Goal: Information Seeking & Learning: Learn about a topic

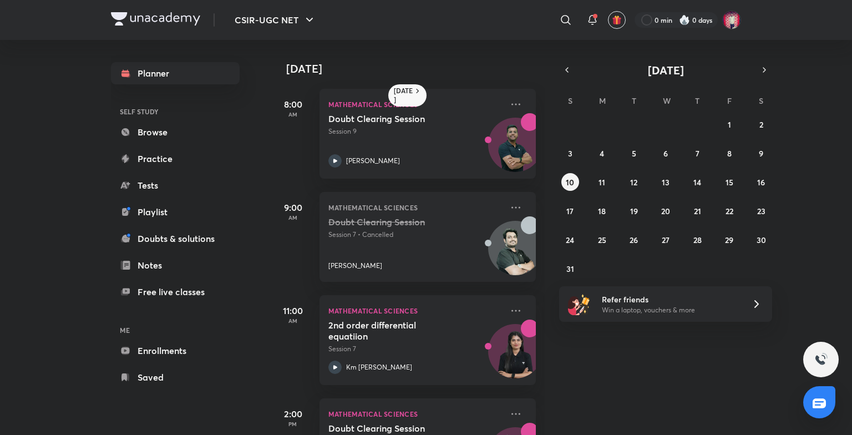
scroll to position [129, 0]
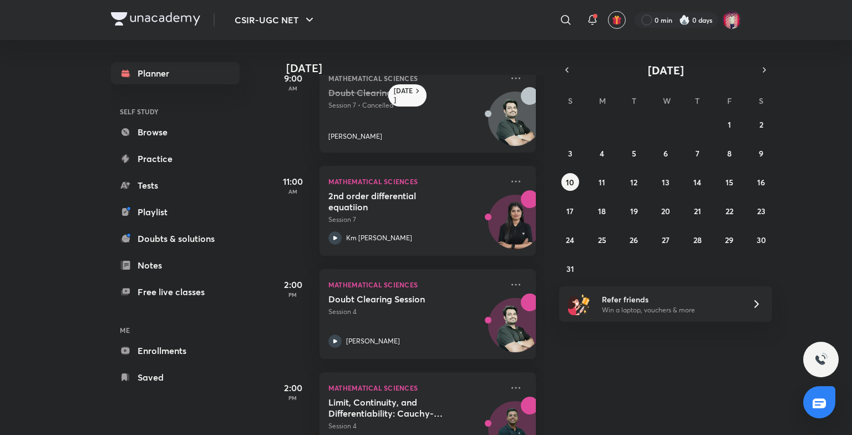
click at [763, 60] on div "[DATE] 8:00 AM Mathematical Sciences Doubt Clearing Session Session 9 [PERSON_N…" at bounding box center [560, 237] width 579 height 395
click at [764, 67] on icon "button" at bounding box center [764, 70] width 9 height 10
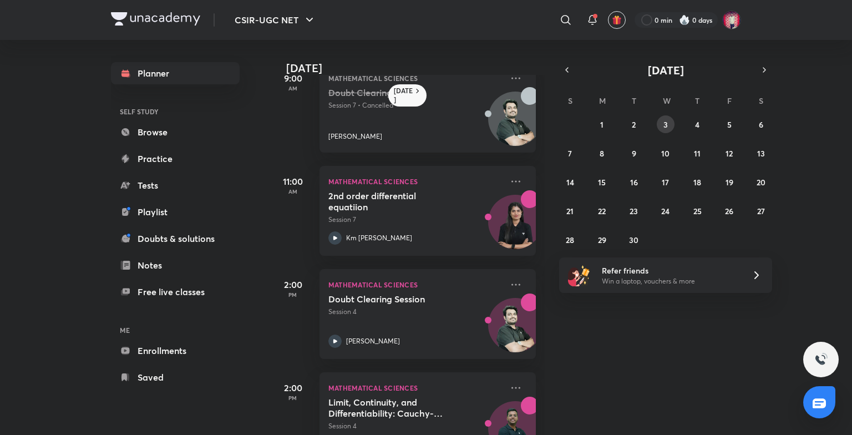
click at [666, 121] on abbr "3" at bounding box center [665, 124] width 4 height 11
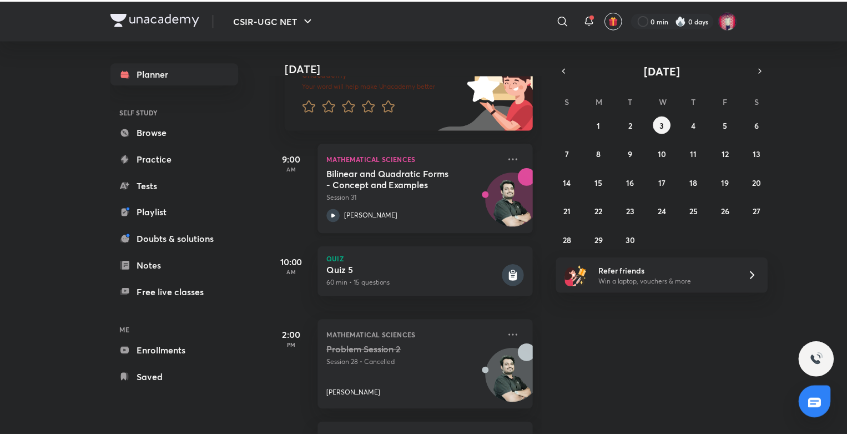
scroll to position [111, 0]
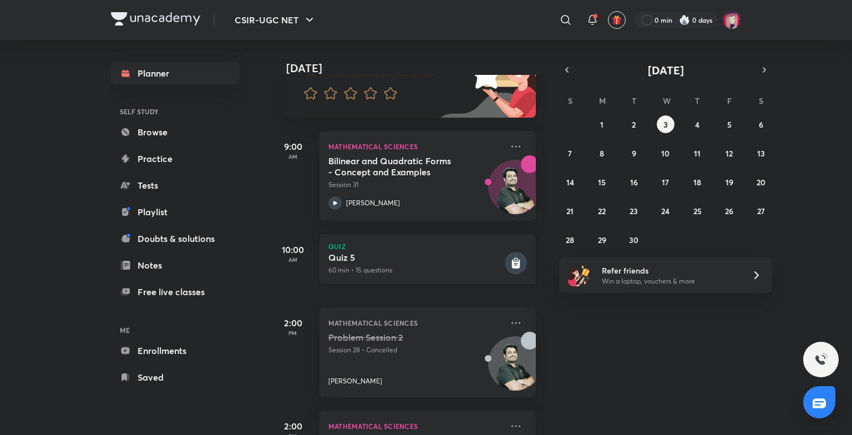
click at [364, 258] on h5 "Quiz 5" at bounding box center [415, 257] width 174 height 11
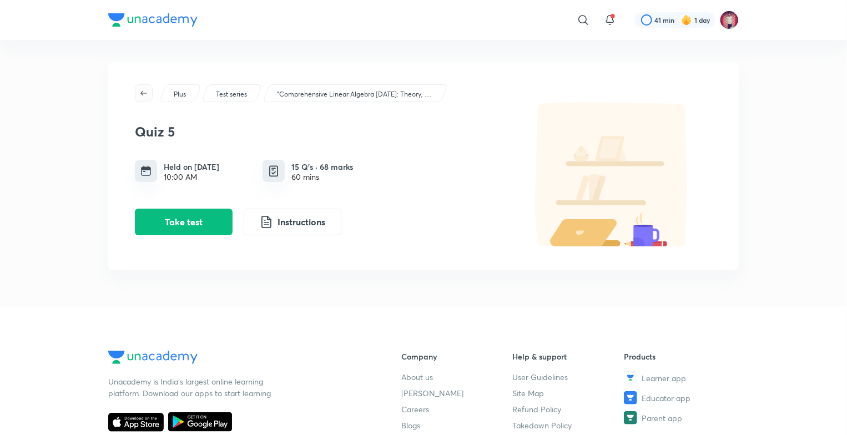
click at [146, 93] on icon "button" at bounding box center [143, 92] width 7 height 5
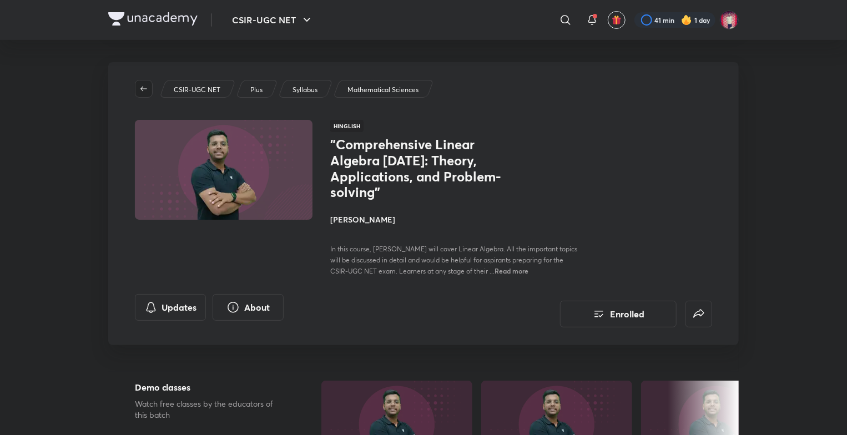
click at [141, 94] on button "button" at bounding box center [144, 89] width 18 height 18
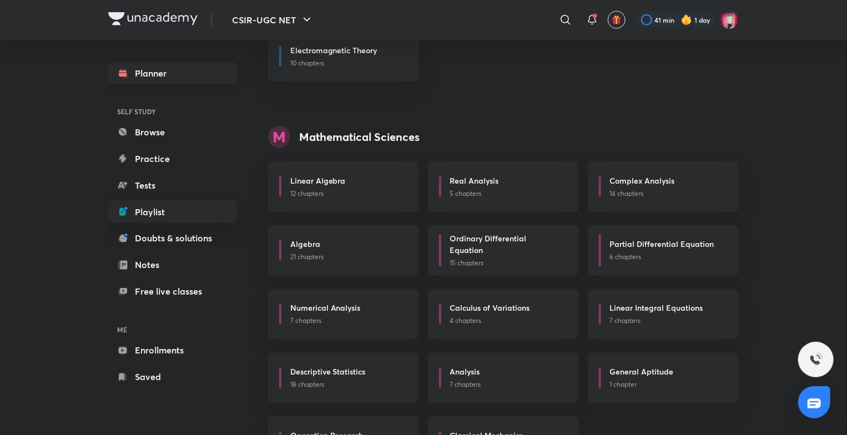
scroll to position [916, 0]
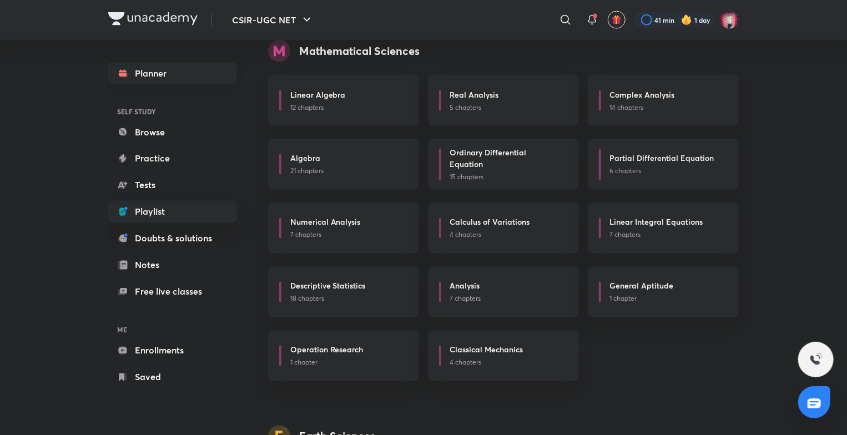
click at [162, 73] on link "Planner" at bounding box center [172, 73] width 129 height 22
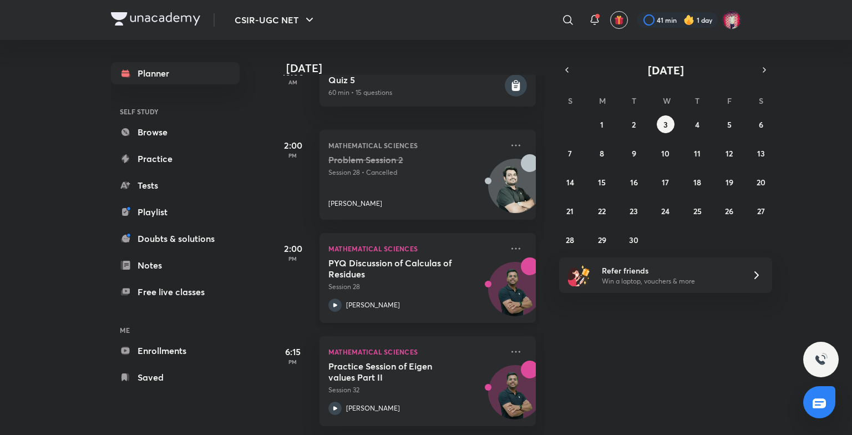
scroll to position [297, 0]
click at [635, 124] on abbr "2" at bounding box center [634, 124] width 4 height 11
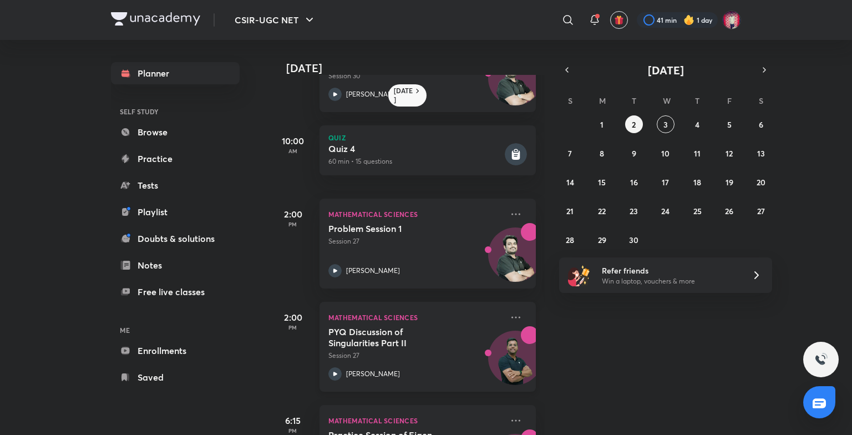
scroll to position [144, 0]
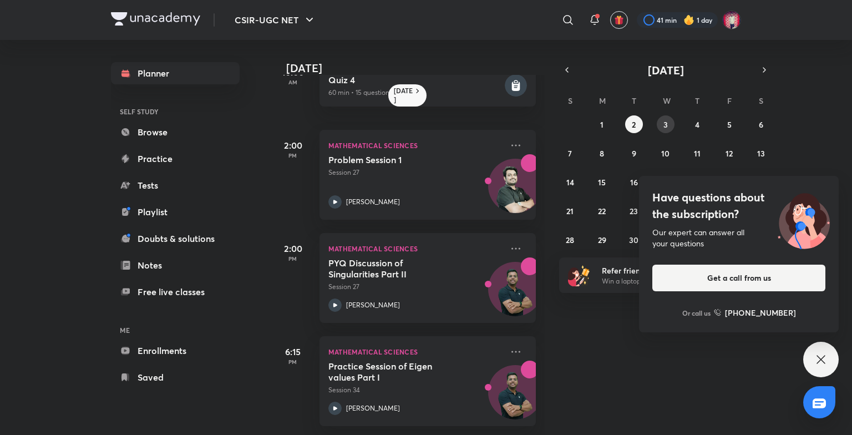
click at [659, 119] on button "3" at bounding box center [666, 124] width 18 height 18
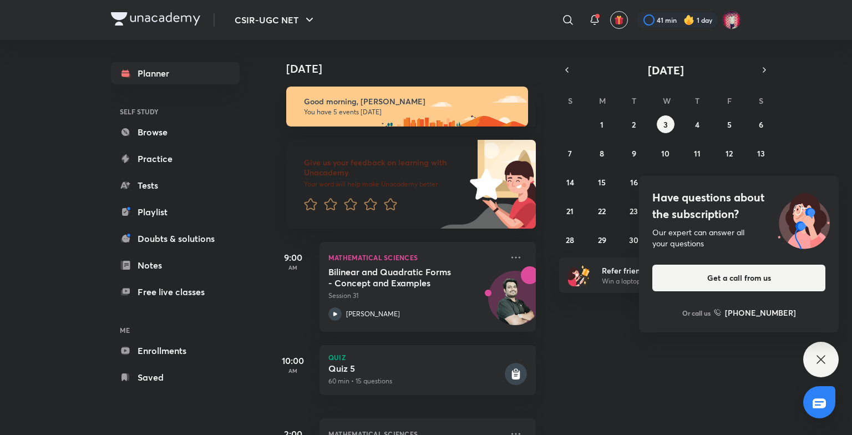
scroll to position [297, 0]
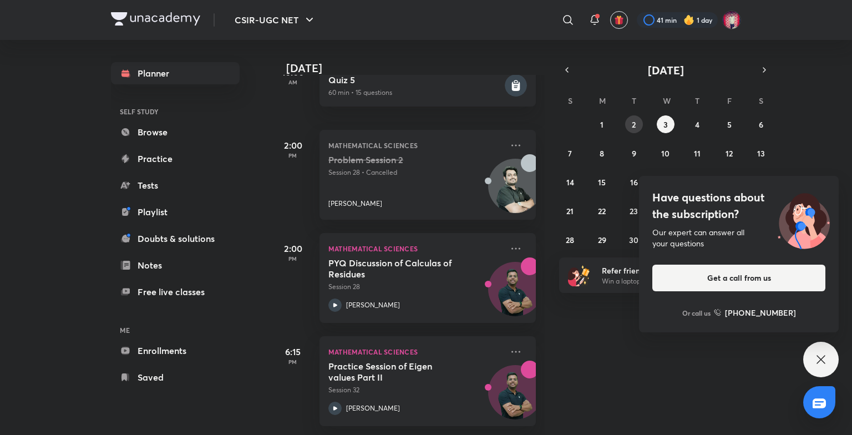
click at [626, 124] on button "2" at bounding box center [634, 124] width 18 height 18
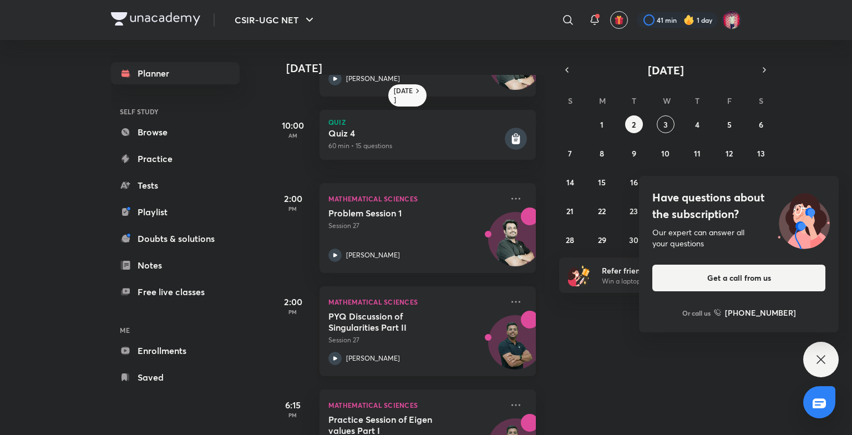
scroll to position [144, 0]
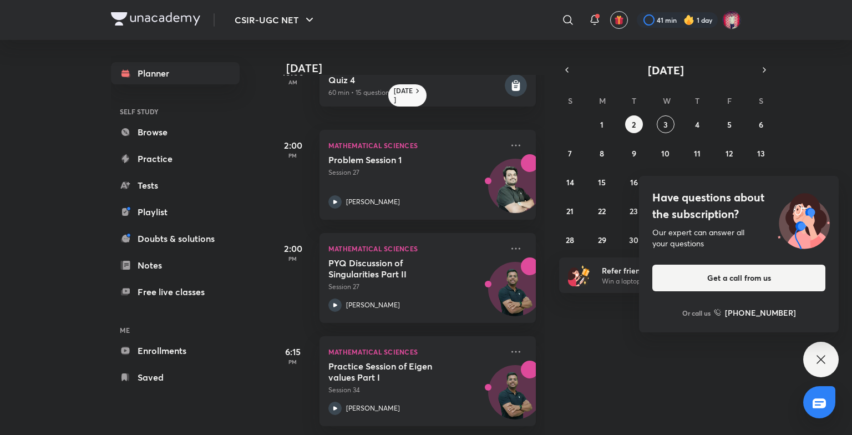
click at [819, 357] on icon at bounding box center [820, 359] width 13 height 13
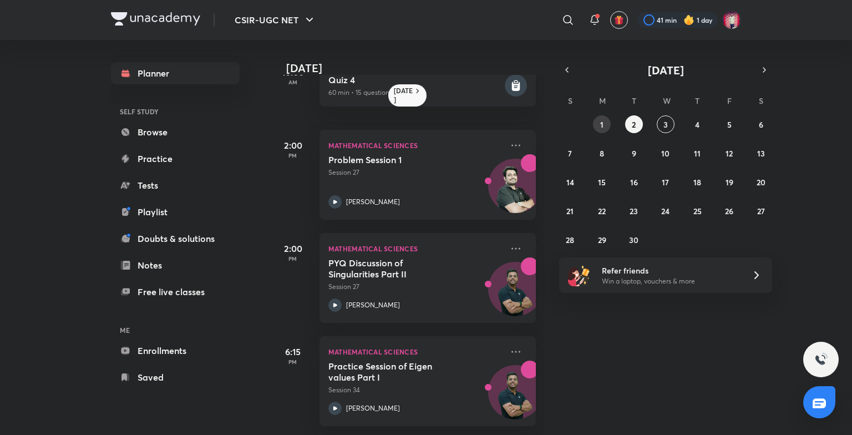
click at [606, 124] on button "1" at bounding box center [602, 124] width 18 height 18
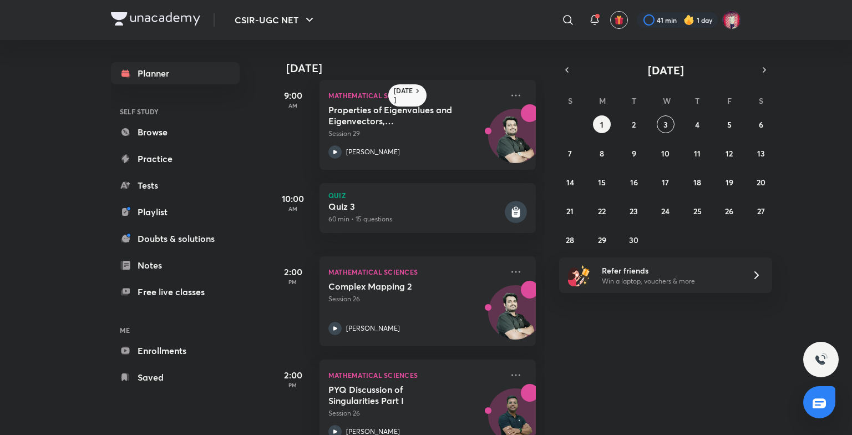
scroll to position [0, 0]
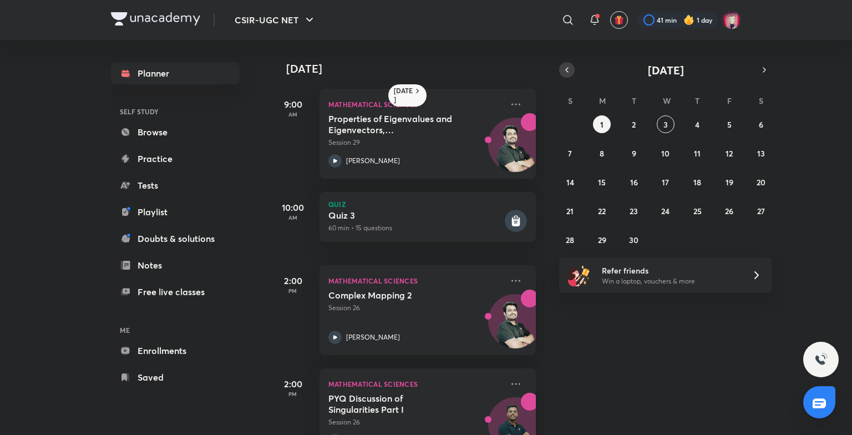
click at [568, 67] on icon "button" at bounding box center [566, 70] width 9 height 10
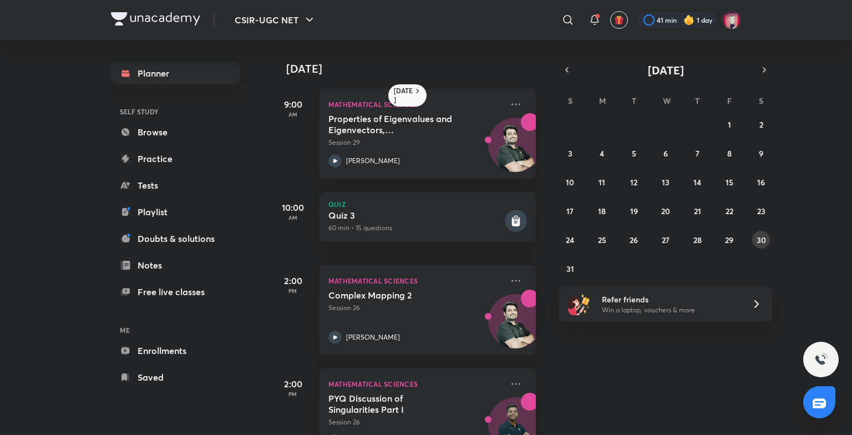
click at [759, 240] on abbr "30" at bounding box center [761, 240] width 9 height 11
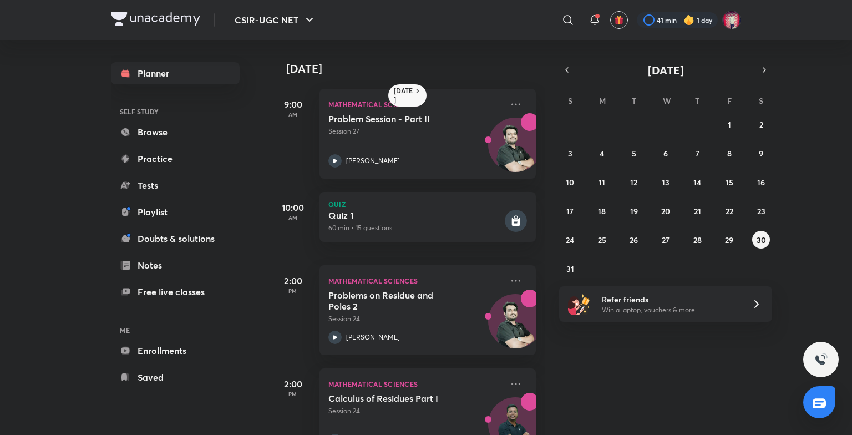
scroll to position [40, 0]
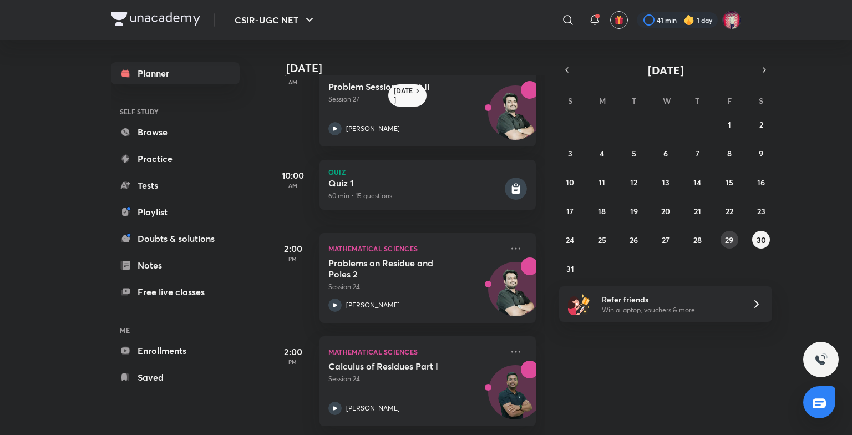
click at [731, 239] on abbr "29" at bounding box center [729, 240] width 8 height 11
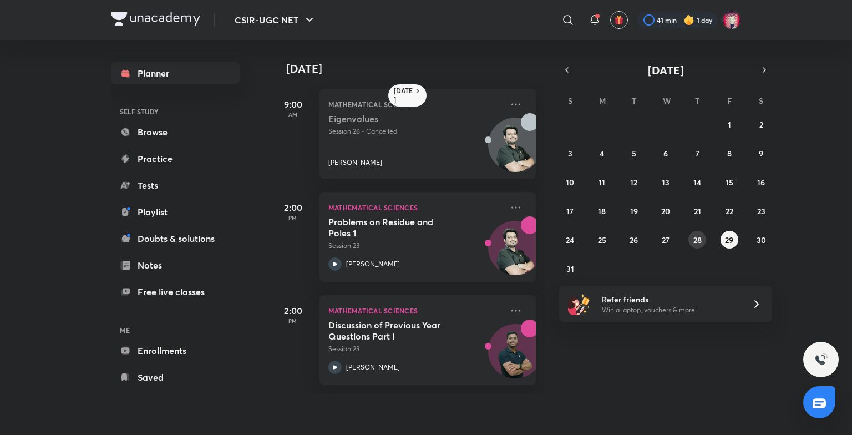
click at [696, 237] on abbr "28" at bounding box center [697, 240] width 8 height 11
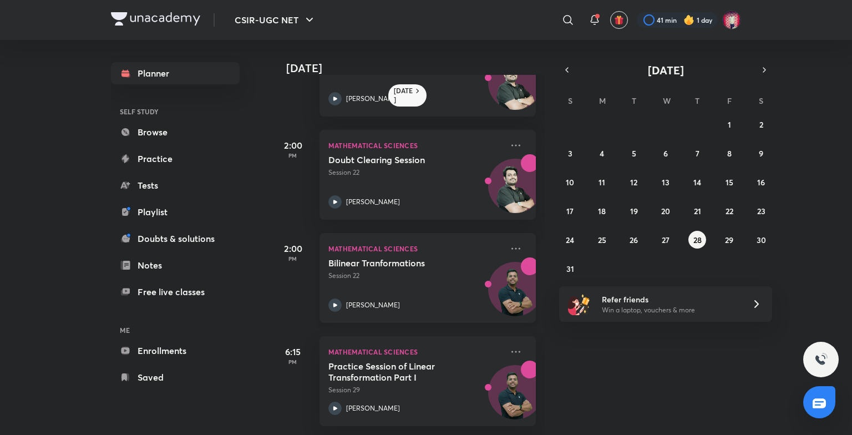
scroll to position [15, 0]
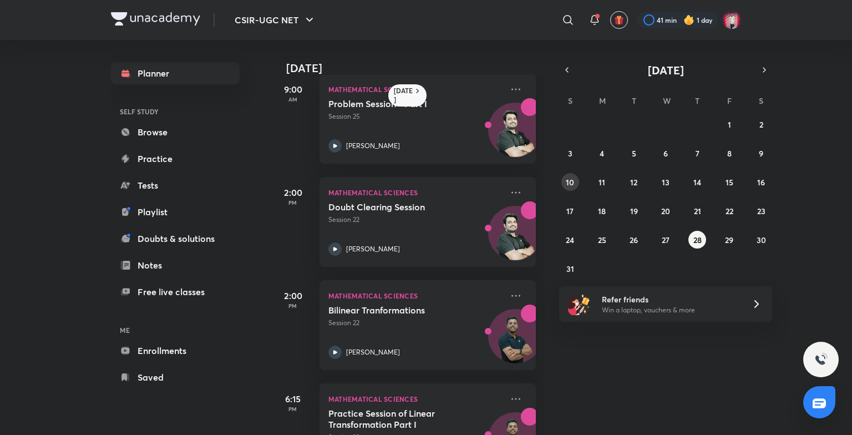
click at [574, 184] on abbr "10" at bounding box center [570, 182] width 8 height 11
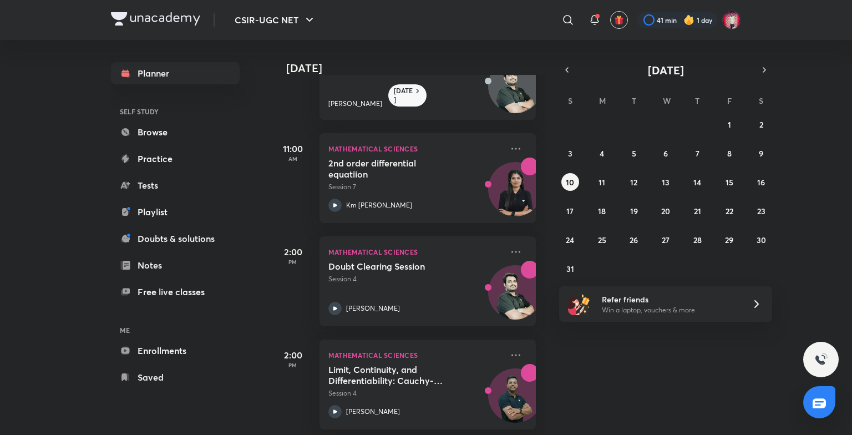
scroll to position [174, 0]
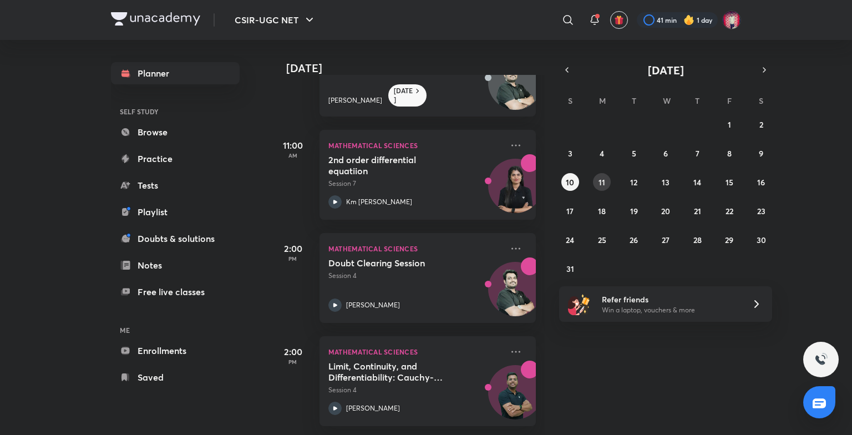
click at [604, 182] on abbr "11" at bounding box center [602, 182] width 7 height 11
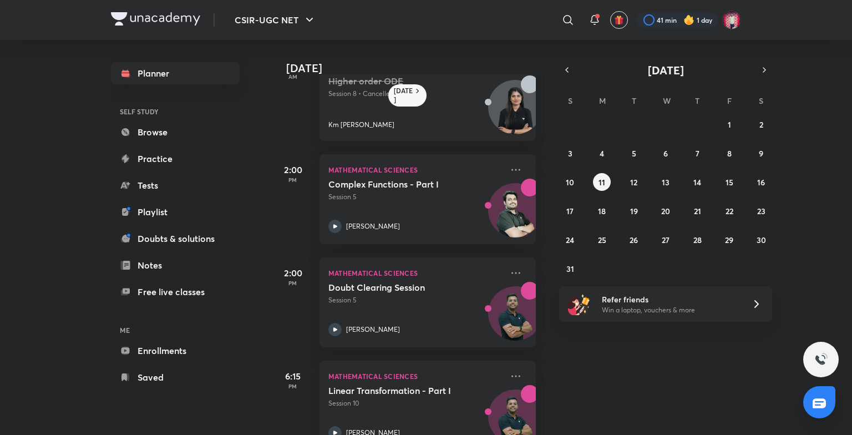
scroll to position [166, 0]
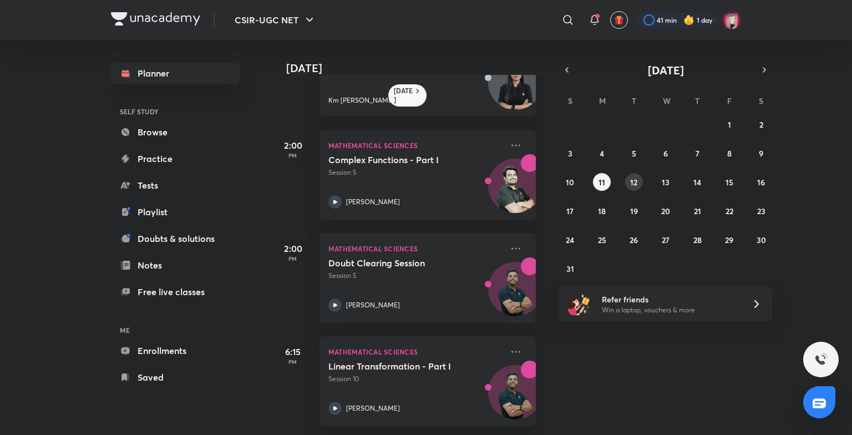
click at [629, 174] on button "12" at bounding box center [634, 182] width 18 height 18
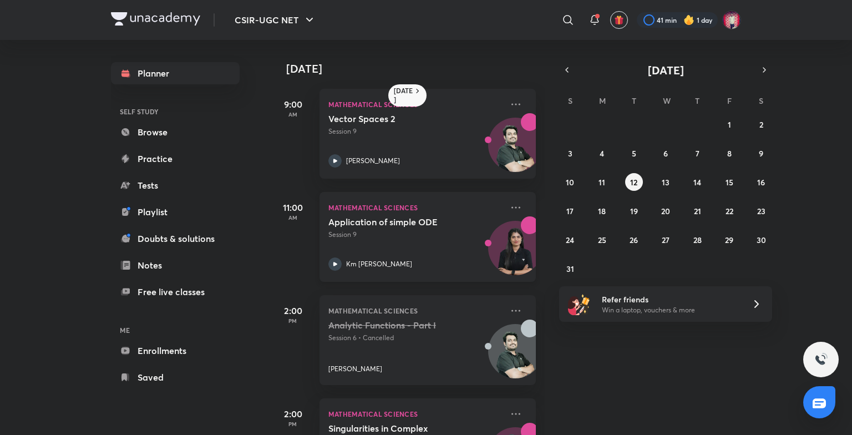
scroll to position [174, 0]
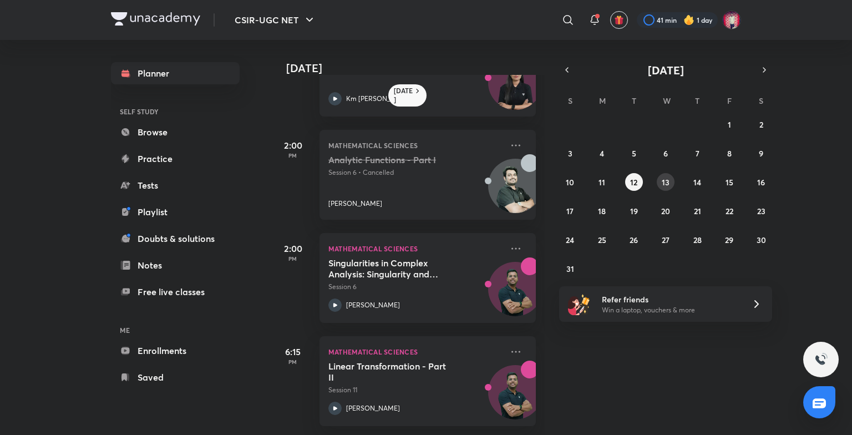
click at [672, 183] on button "13" at bounding box center [666, 182] width 18 height 18
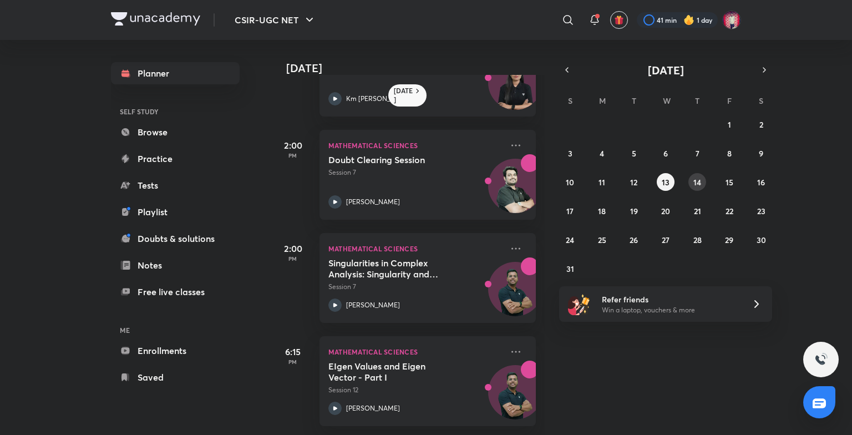
click at [698, 183] on abbr "14" at bounding box center [697, 182] width 8 height 11
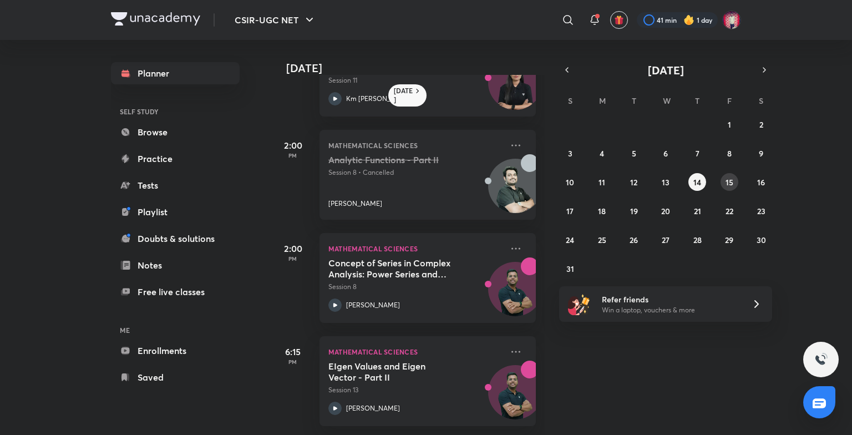
click at [728, 180] on abbr "15" at bounding box center [730, 182] width 8 height 11
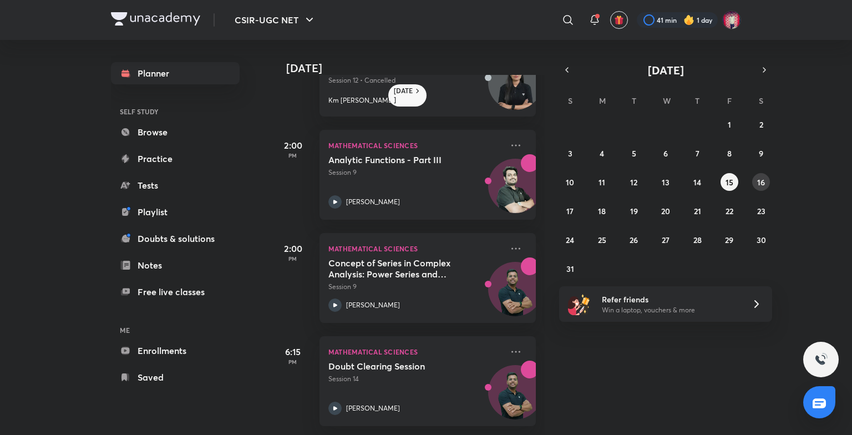
click at [764, 178] on abbr "16" at bounding box center [761, 182] width 8 height 11
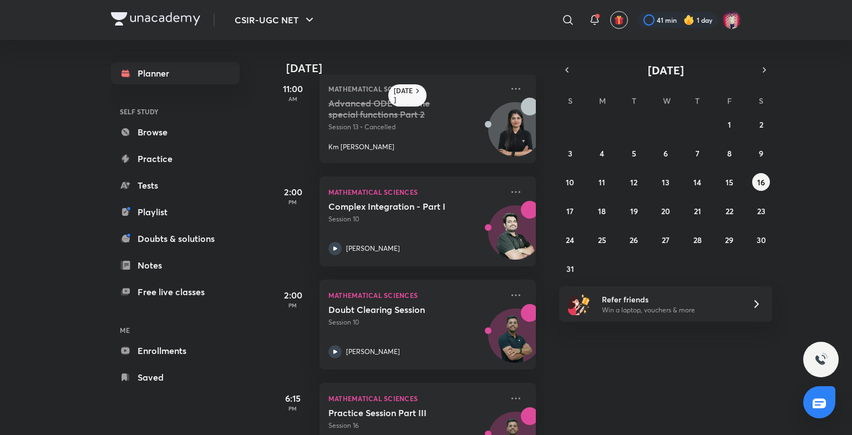
scroll to position [277, 0]
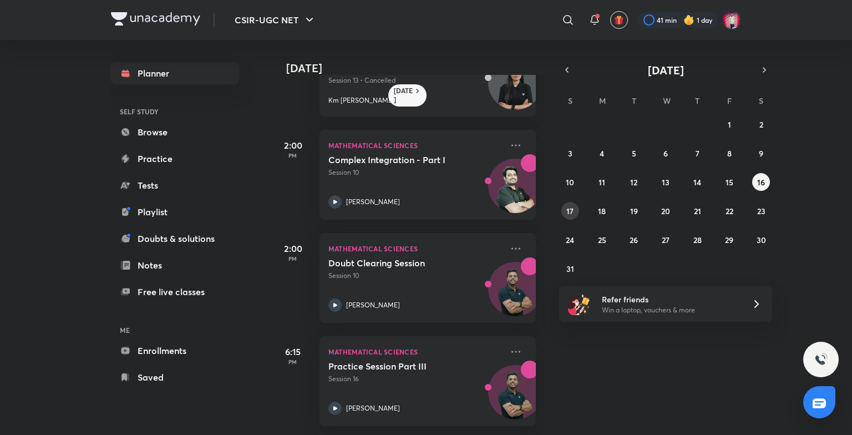
click at [564, 209] on button "17" at bounding box center [570, 211] width 18 height 18
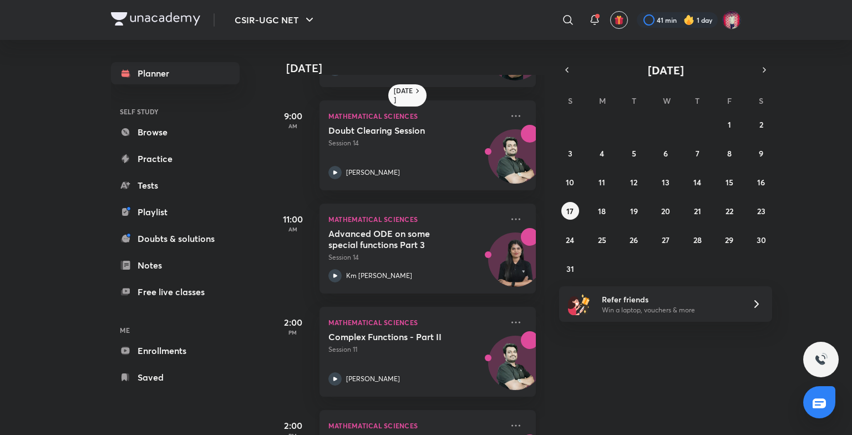
scroll to position [222, 0]
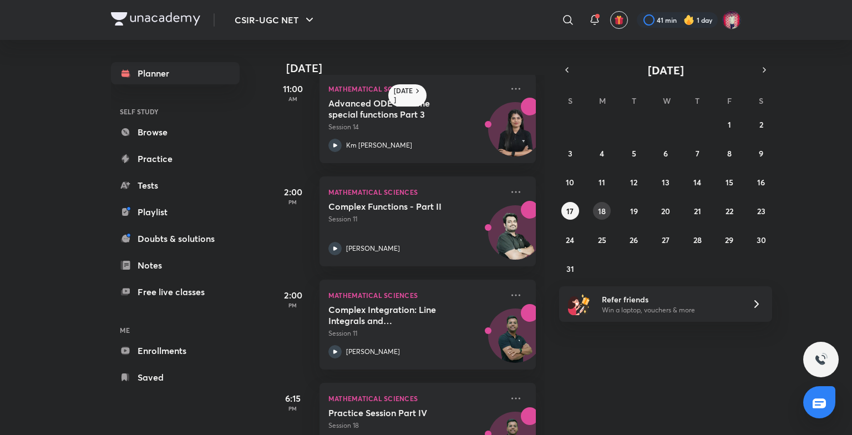
click at [601, 207] on abbr "18" at bounding box center [602, 211] width 8 height 11
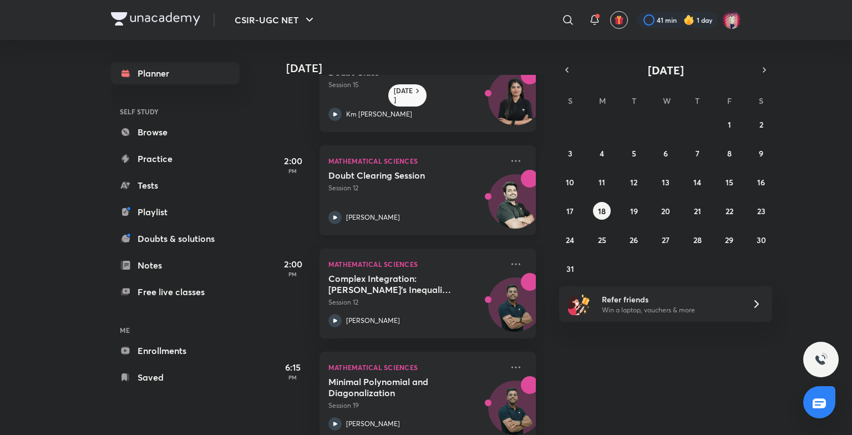
scroll to position [174, 0]
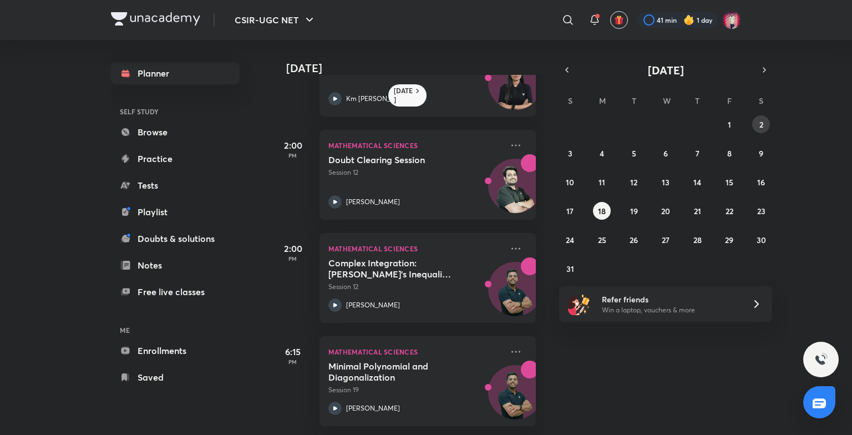
click at [762, 126] on abbr "2" at bounding box center [761, 124] width 4 height 11
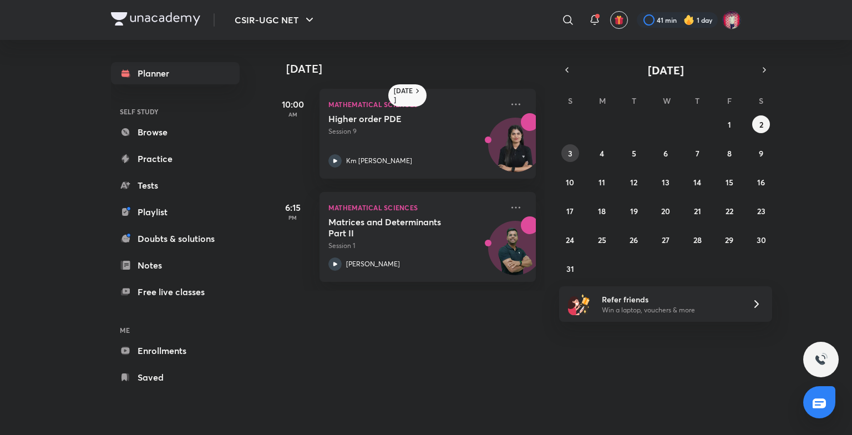
click at [564, 158] on button "3" at bounding box center [570, 153] width 18 height 18
click at [727, 153] on abbr "8" at bounding box center [729, 153] width 4 height 11
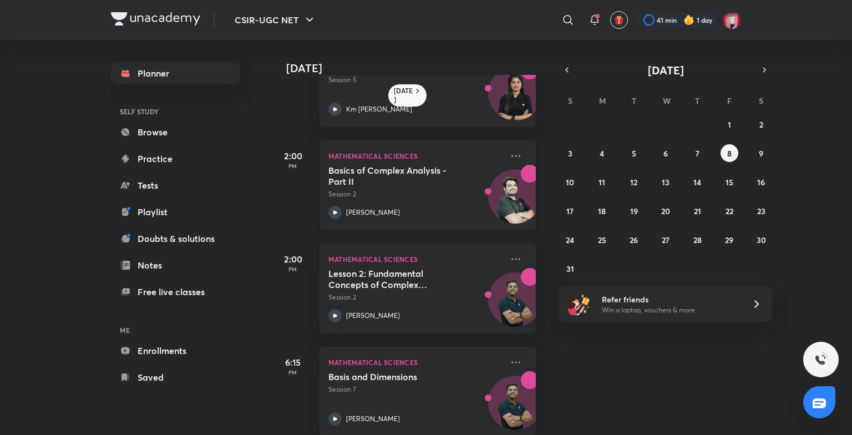
scroll to position [277, 0]
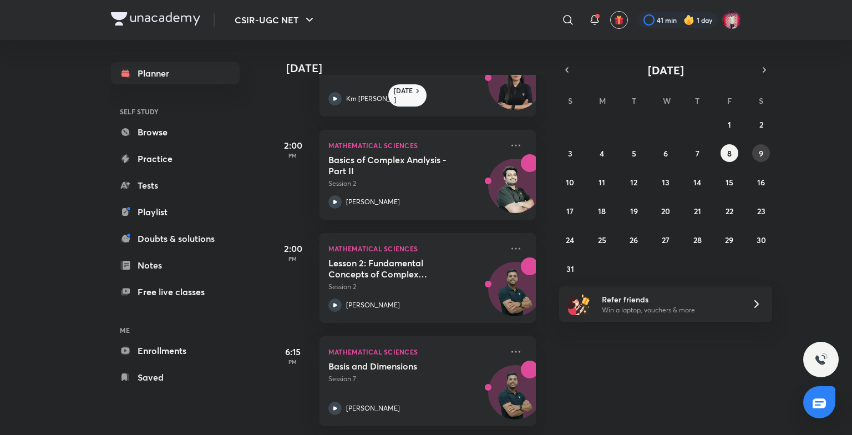
click at [759, 155] on abbr "9" at bounding box center [761, 153] width 4 height 11
click at [761, 68] on icon "button" at bounding box center [764, 70] width 9 height 10
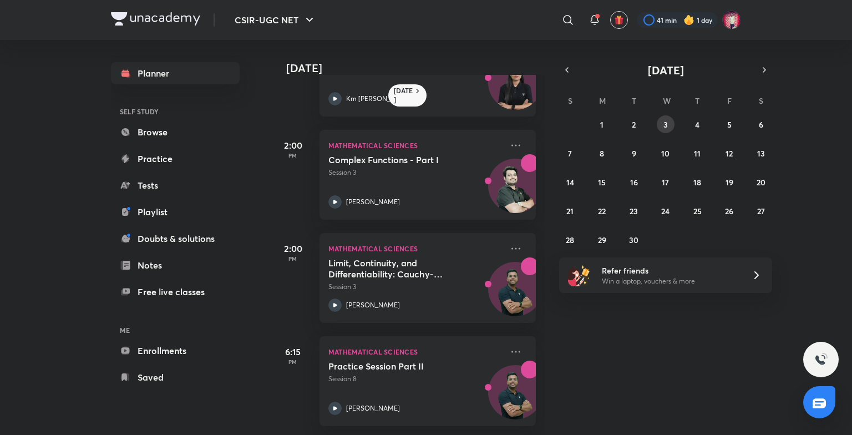
click at [668, 119] on button "3" at bounding box center [666, 124] width 18 height 18
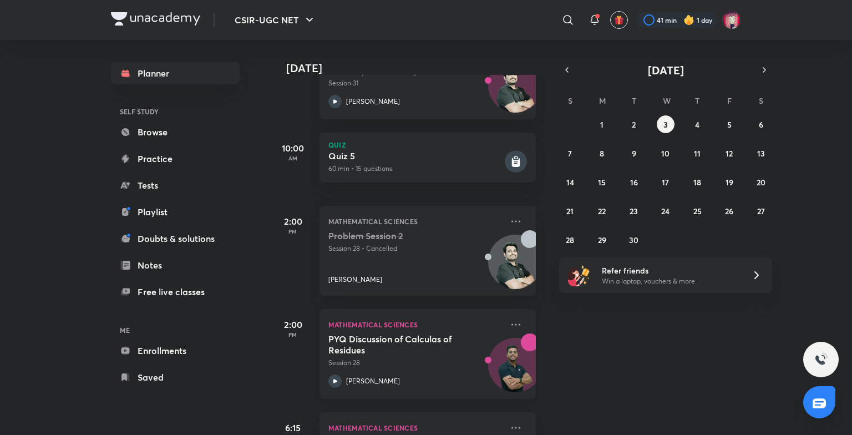
scroll to position [297, 0]
